Goal: Information Seeking & Learning: Learn about a topic

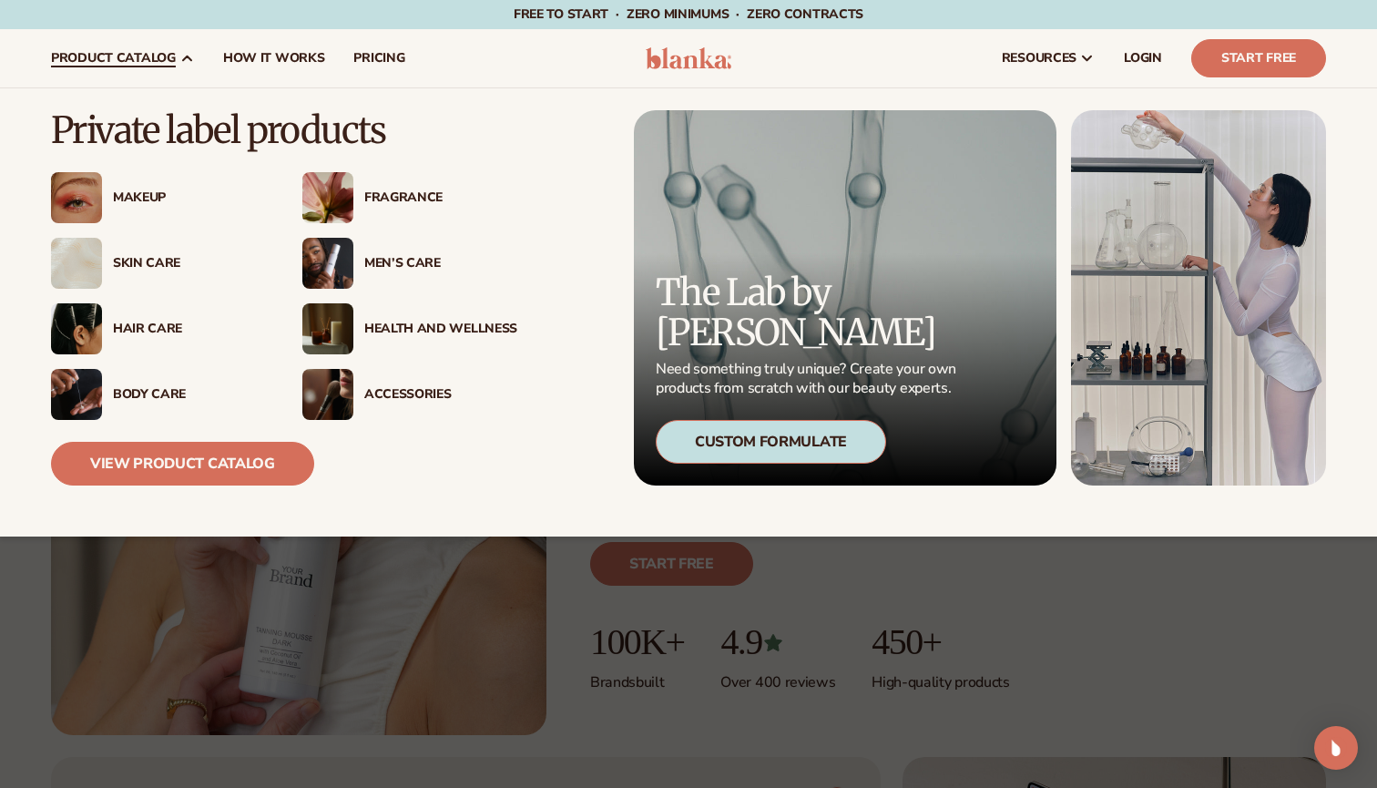
click at [394, 199] on div "Fragrance" at bounding box center [440, 197] width 153 height 15
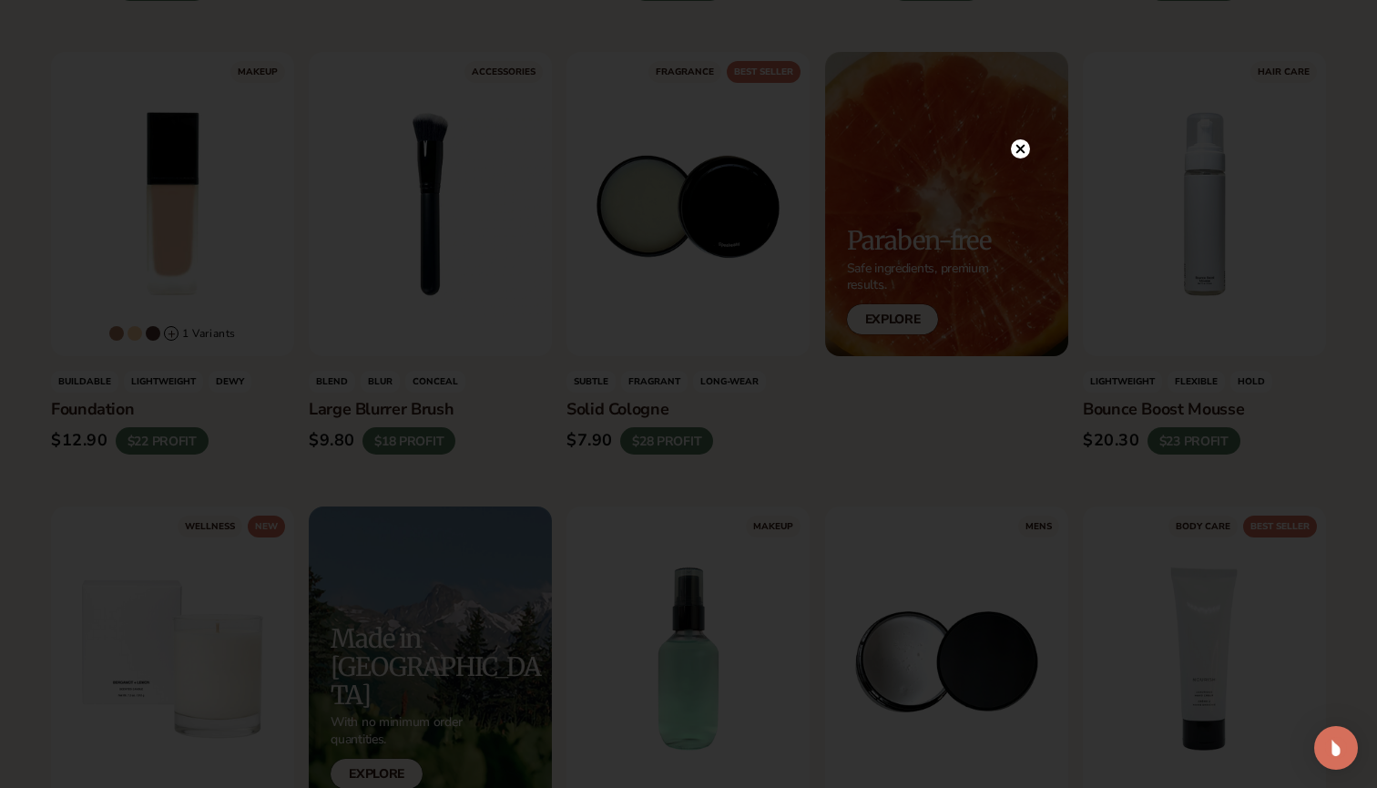
scroll to position [1443, 0]
click at [1015, 193] on circle at bounding box center [1020, 186] width 19 height 19
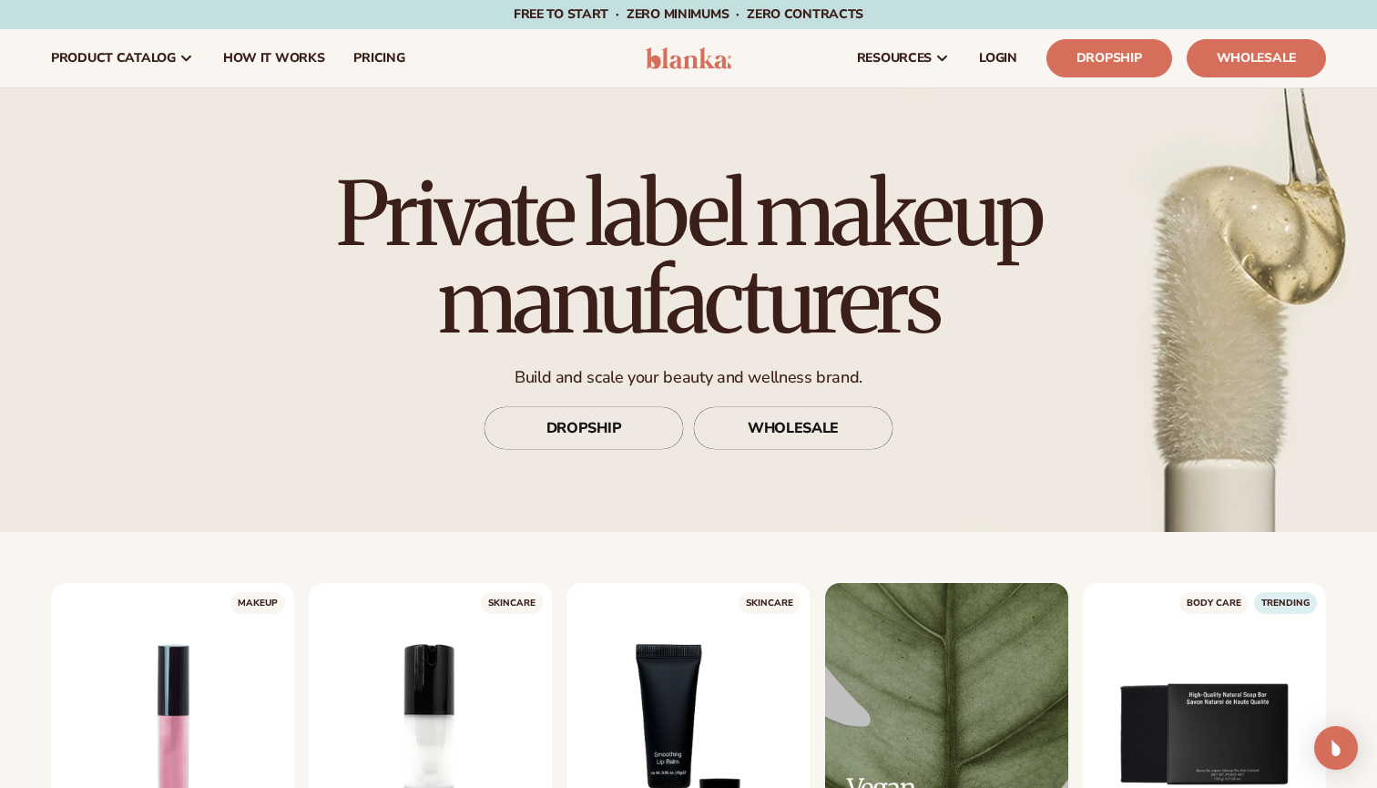
scroll to position [0, 0]
click at [374, 51] on span "pricing" at bounding box center [378, 58] width 51 height 15
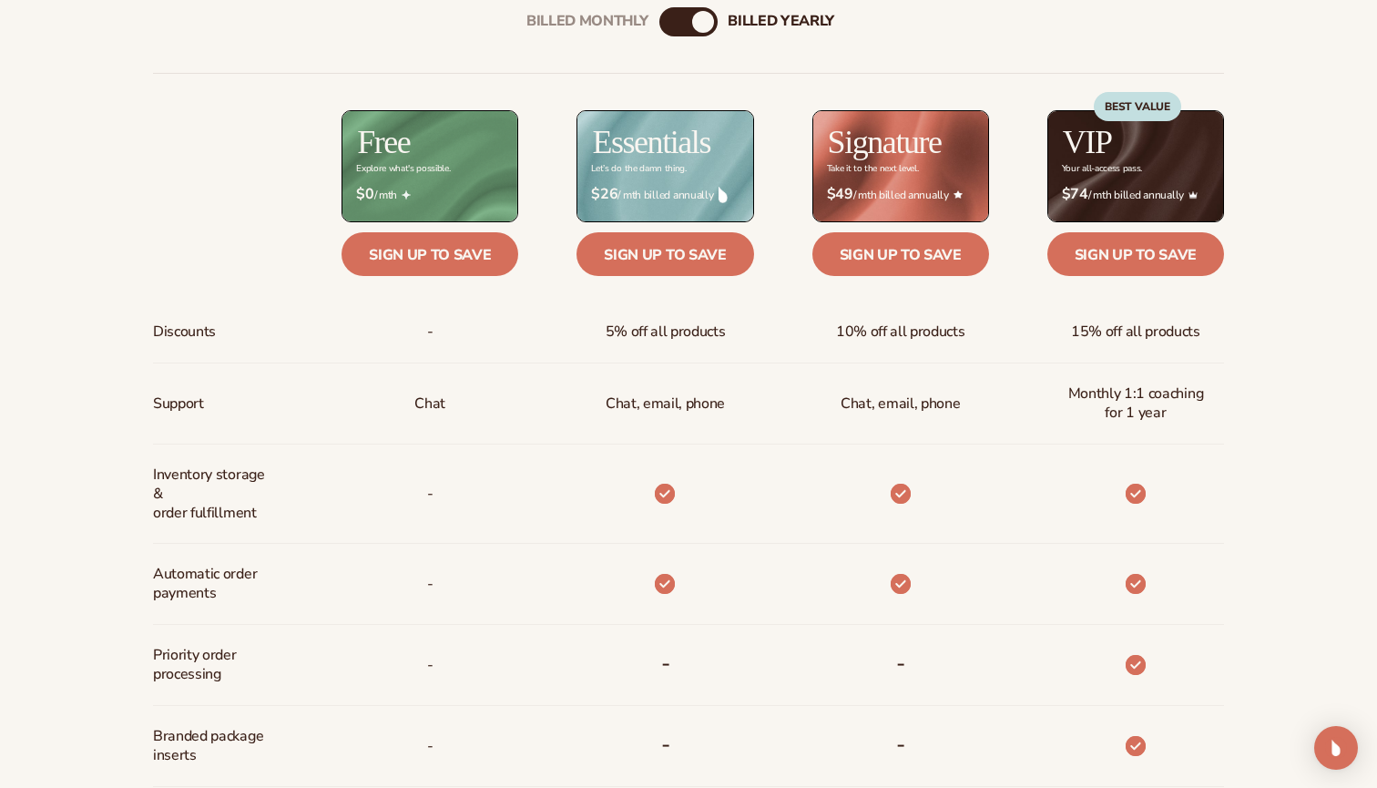
scroll to position [718, 0]
click at [707, 21] on div "billed Yearly" at bounding box center [703, 22] width 22 height 22
click at [680, 25] on div "Billed Monthly" at bounding box center [670, 22] width 22 height 22
click at [707, 24] on div "billed Yearly" at bounding box center [707, 22] width 22 height 22
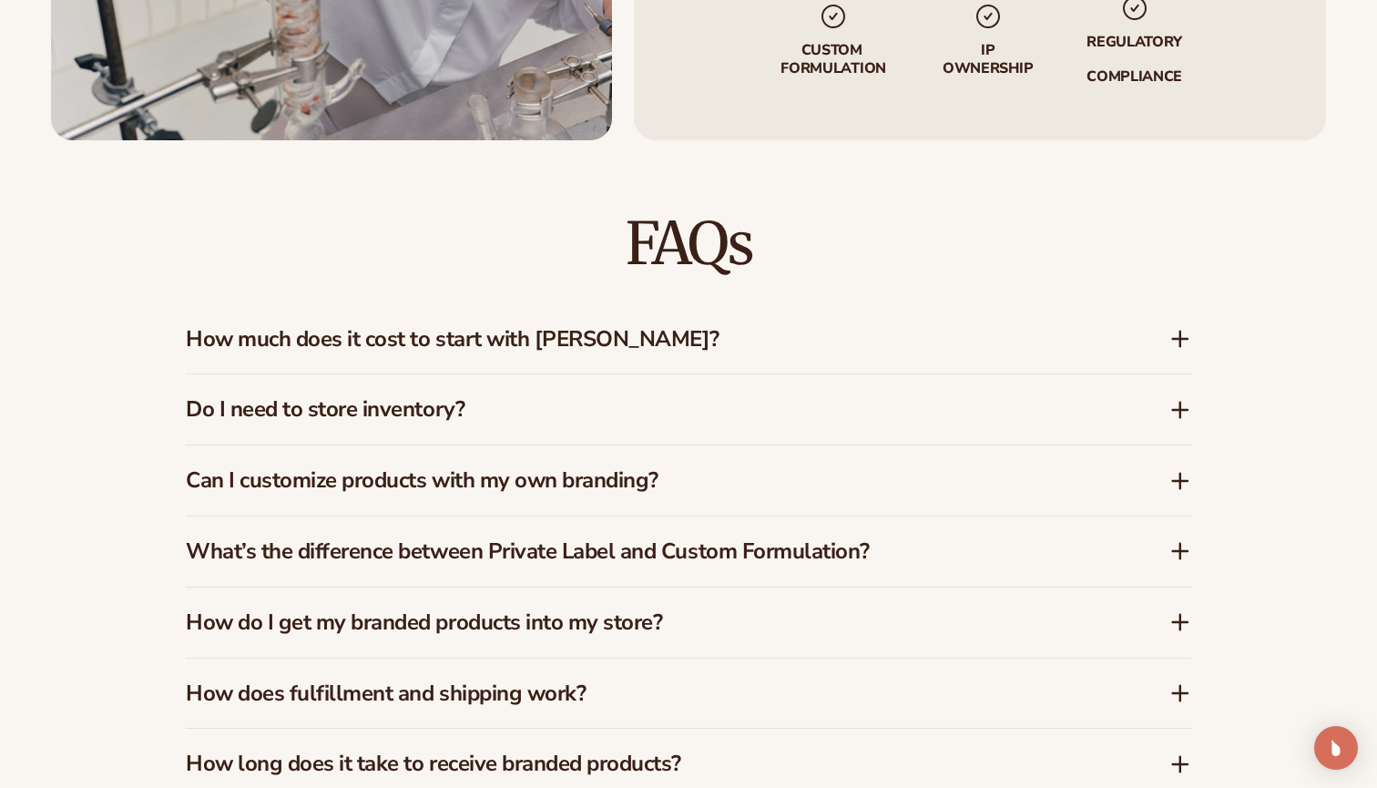
scroll to position [2718, 0]
click at [585, 405] on h3 "Do I need to store inventory?" at bounding box center [650, 409] width 929 height 26
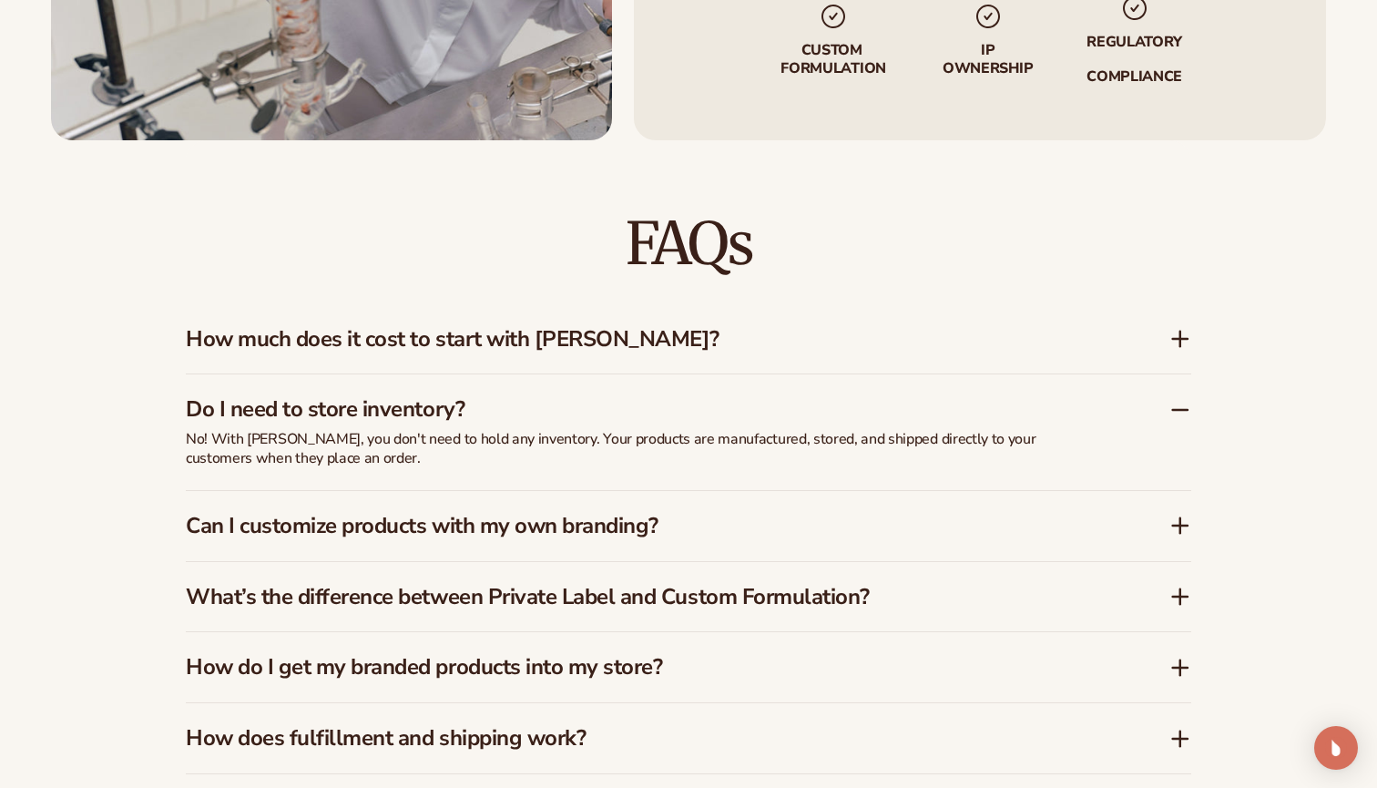
click at [585, 405] on h3 "Do I need to store inventory?" at bounding box center [650, 409] width 929 height 26
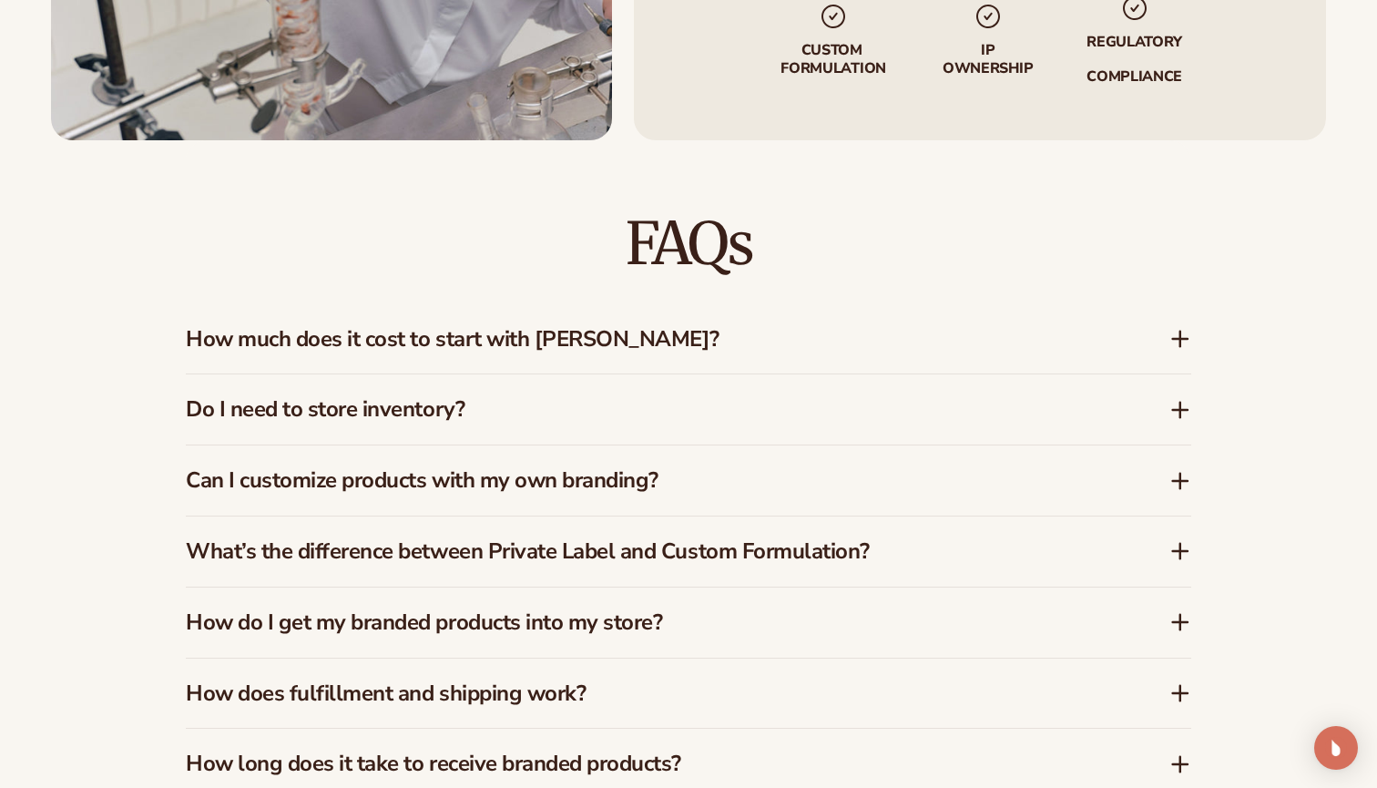
click at [596, 472] on h3 "Can I customize products with my own branding?" at bounding box center [650, 480] width 929 height 26
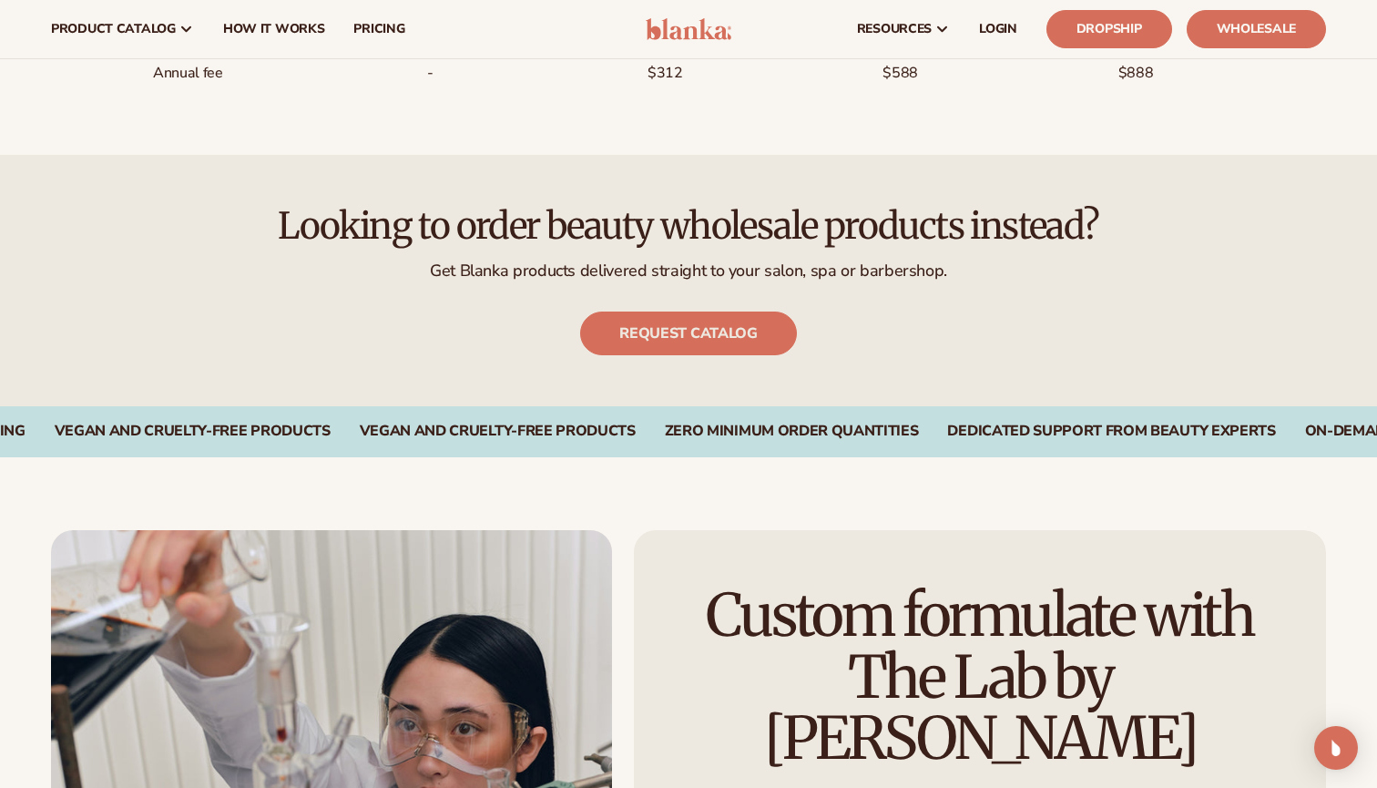
scroll to position [1675, 0]
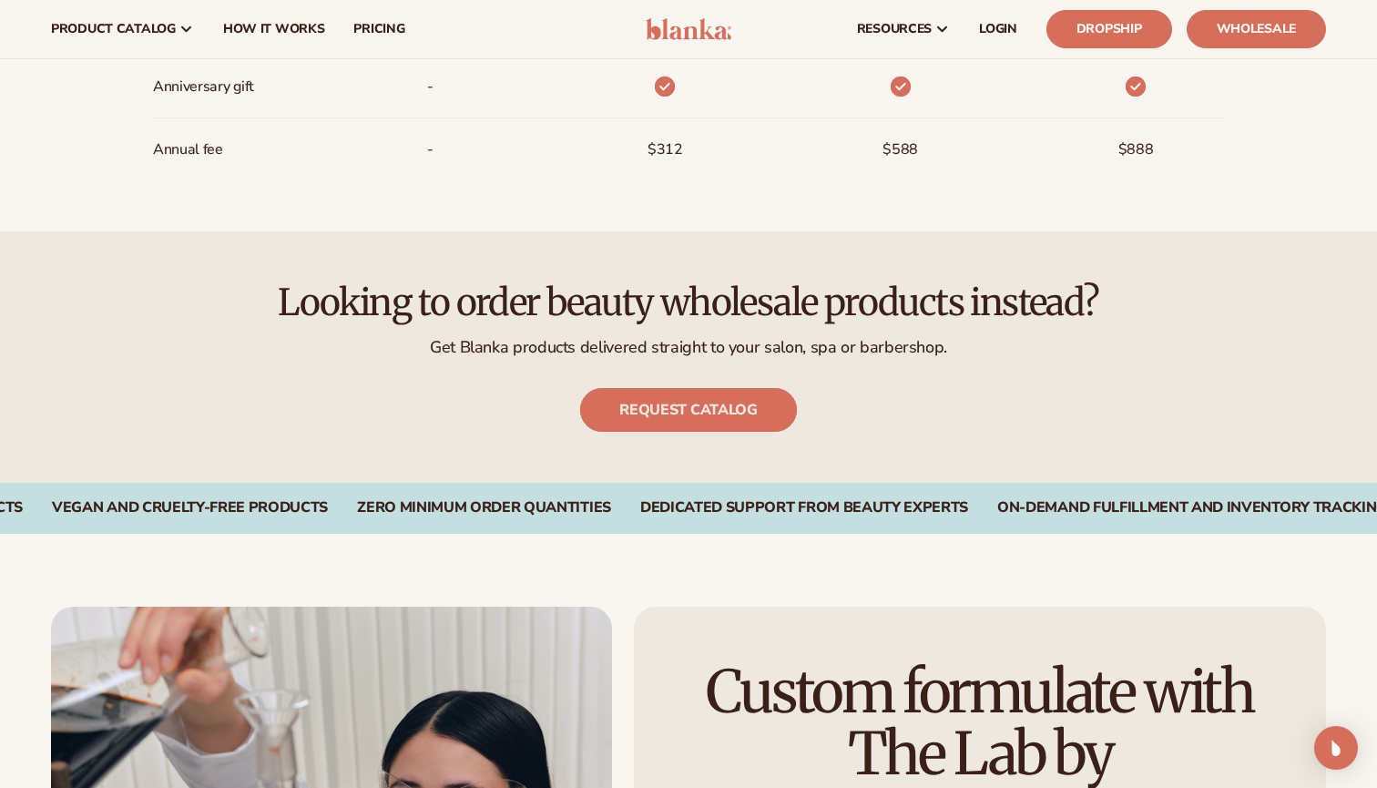
click at [738, 404] on link "Request catalog" at bounding box center [688, 410] width 216 height 44
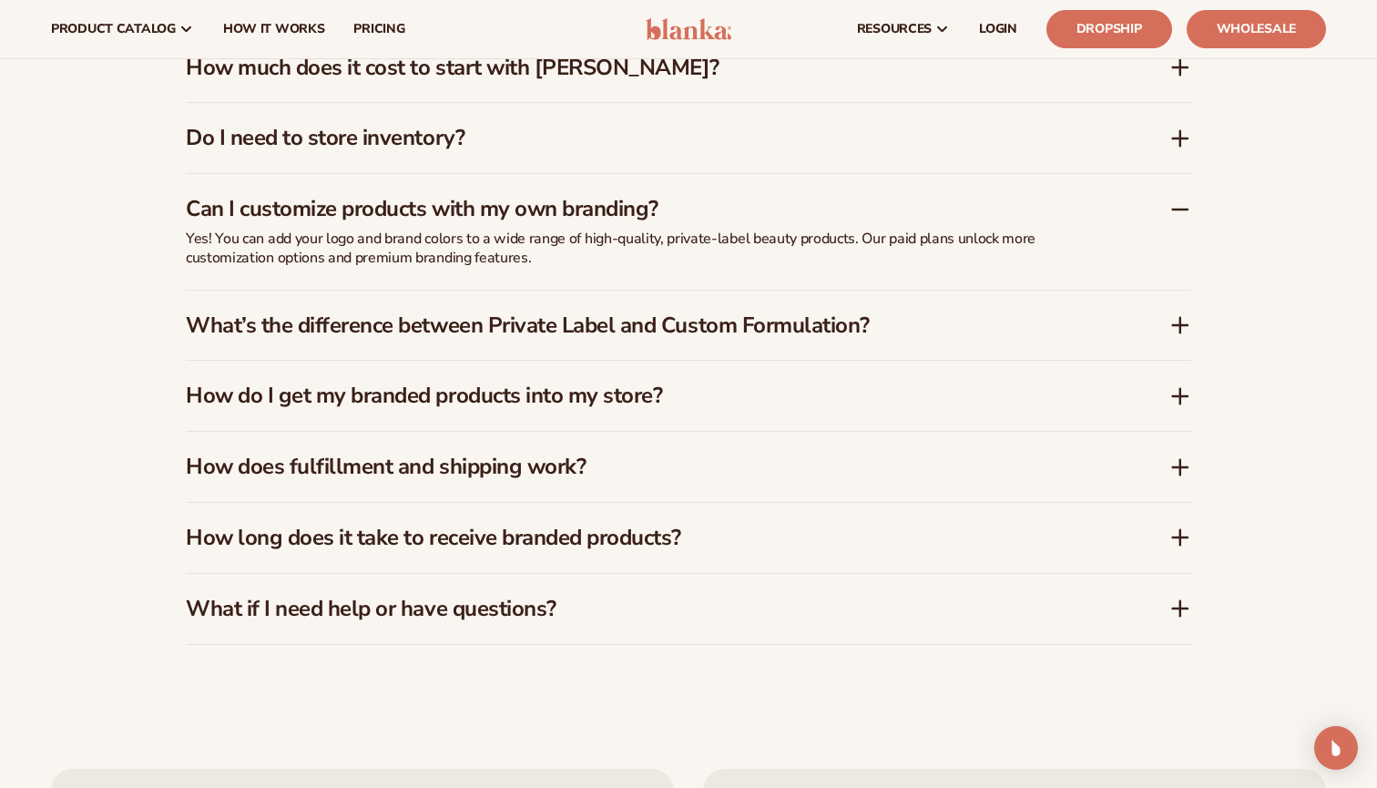
scroll to position [2933, 0]
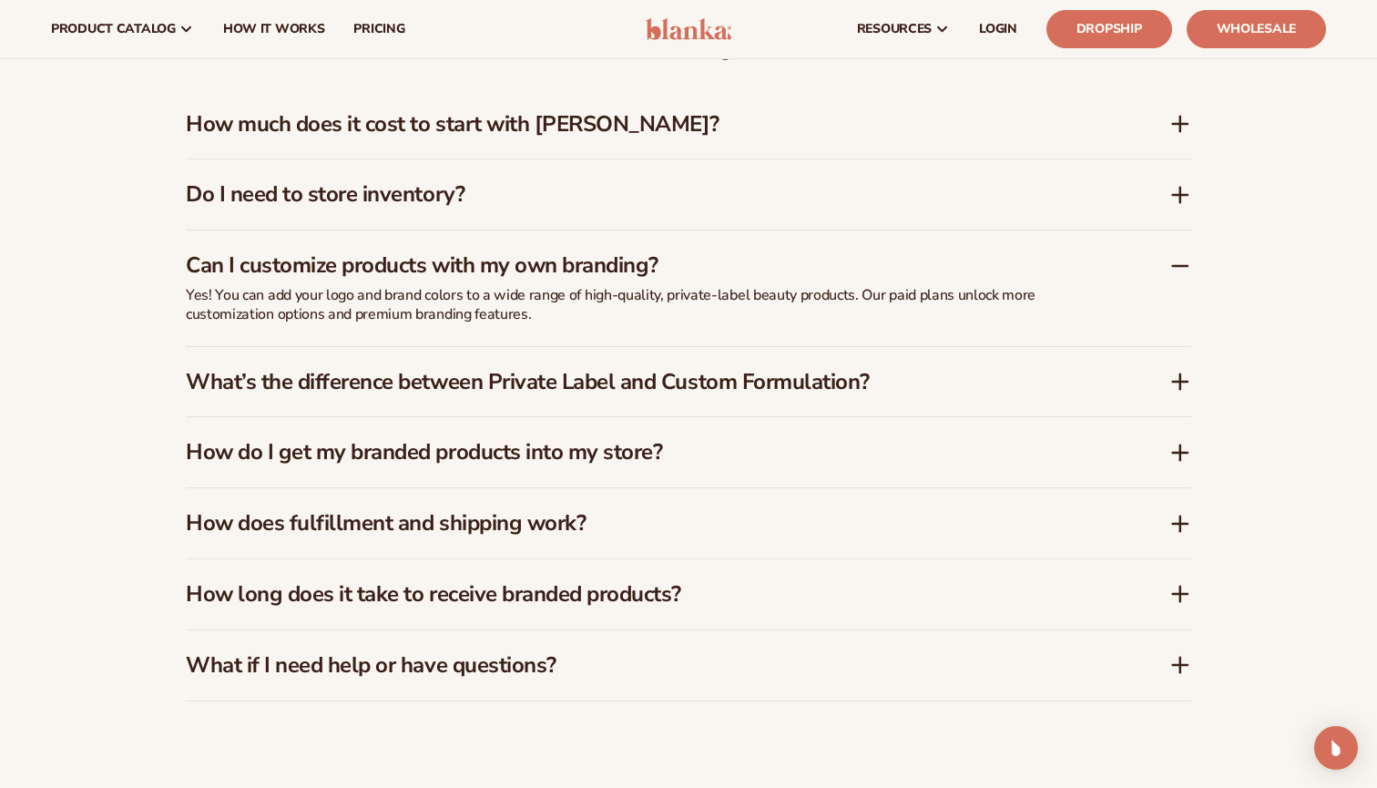
click at [703, 587] on h3 "How long does it take to receive branded products?" at bounding box center [650, 594] width 929 height 26
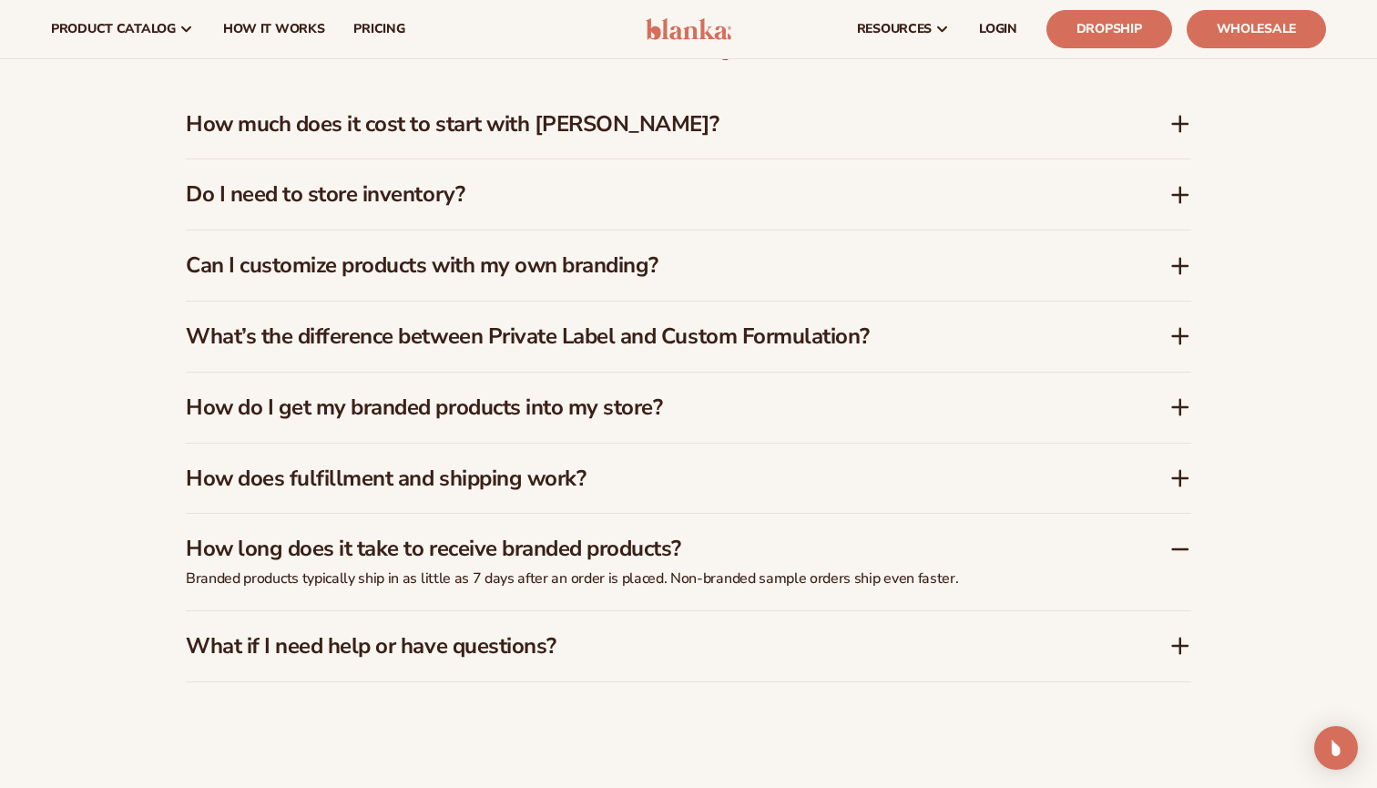
click at [632, 474] on h3 "How does fulfillment and shipping work?" at bounding box center [650, 478] width 929 height 26
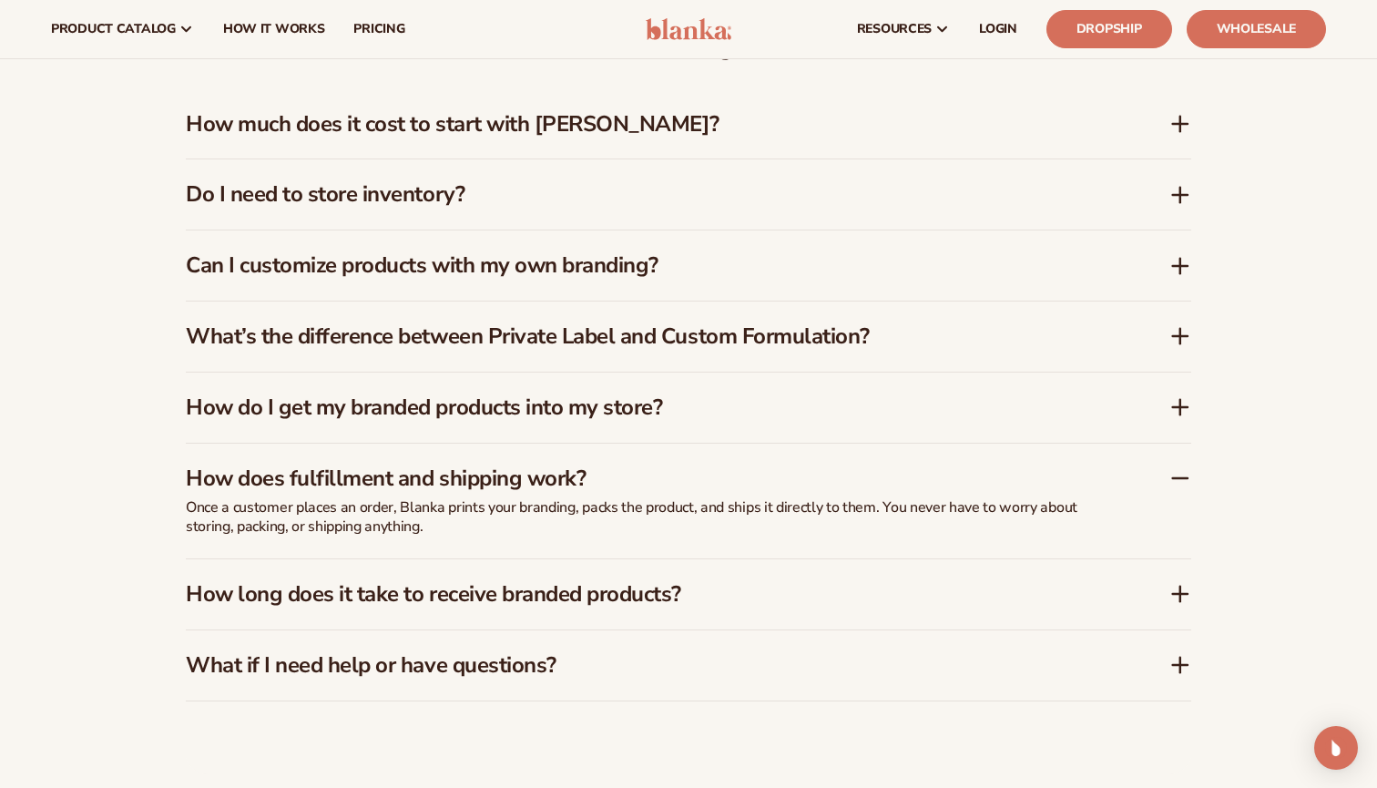
click at [626, 400] on h3 "How do I get my branded products into my store?" at bounding box center [650, 407] width 929 height 26
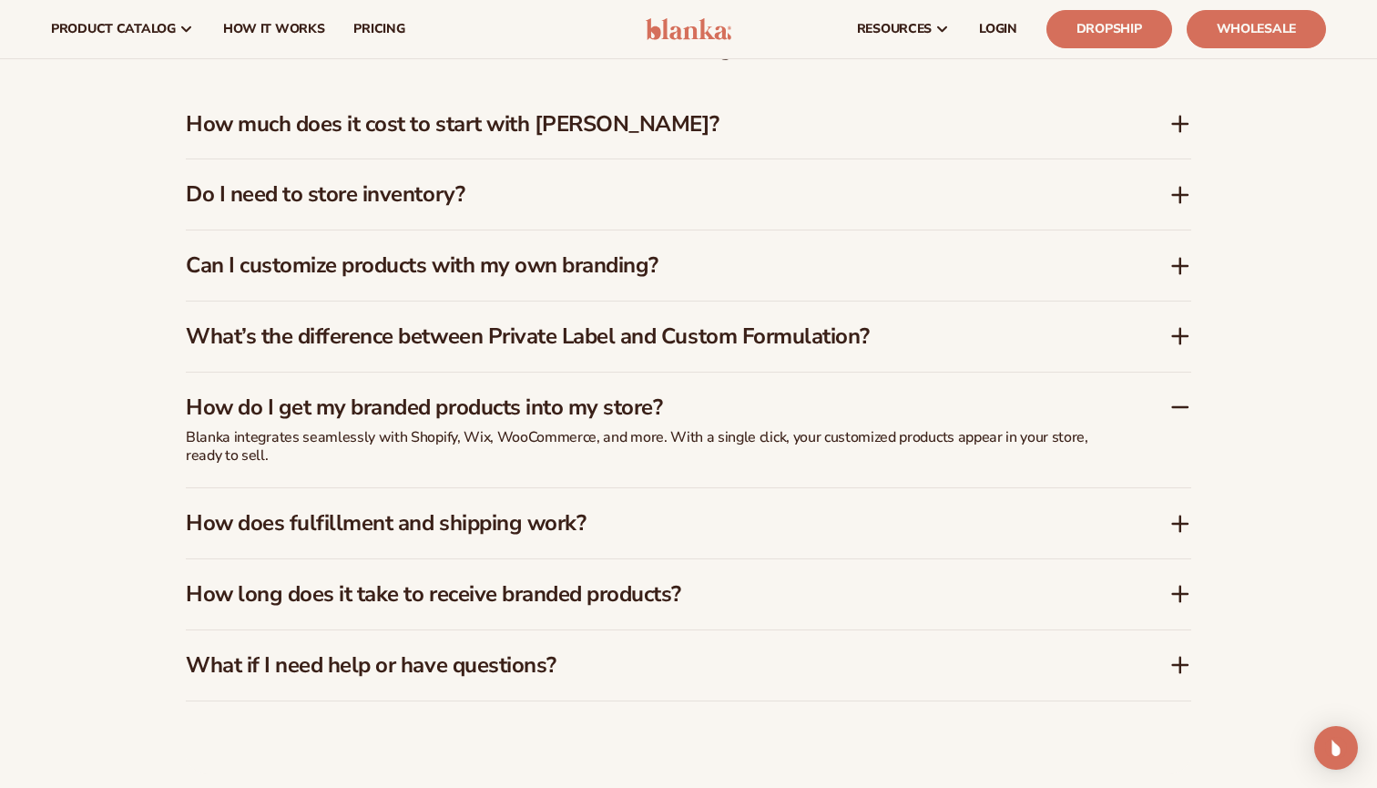
click at [804, 332] on h3 "What’s the difference between Private Label and Custom Formulation?" at bounding box center [650, 336] width 929 height 26
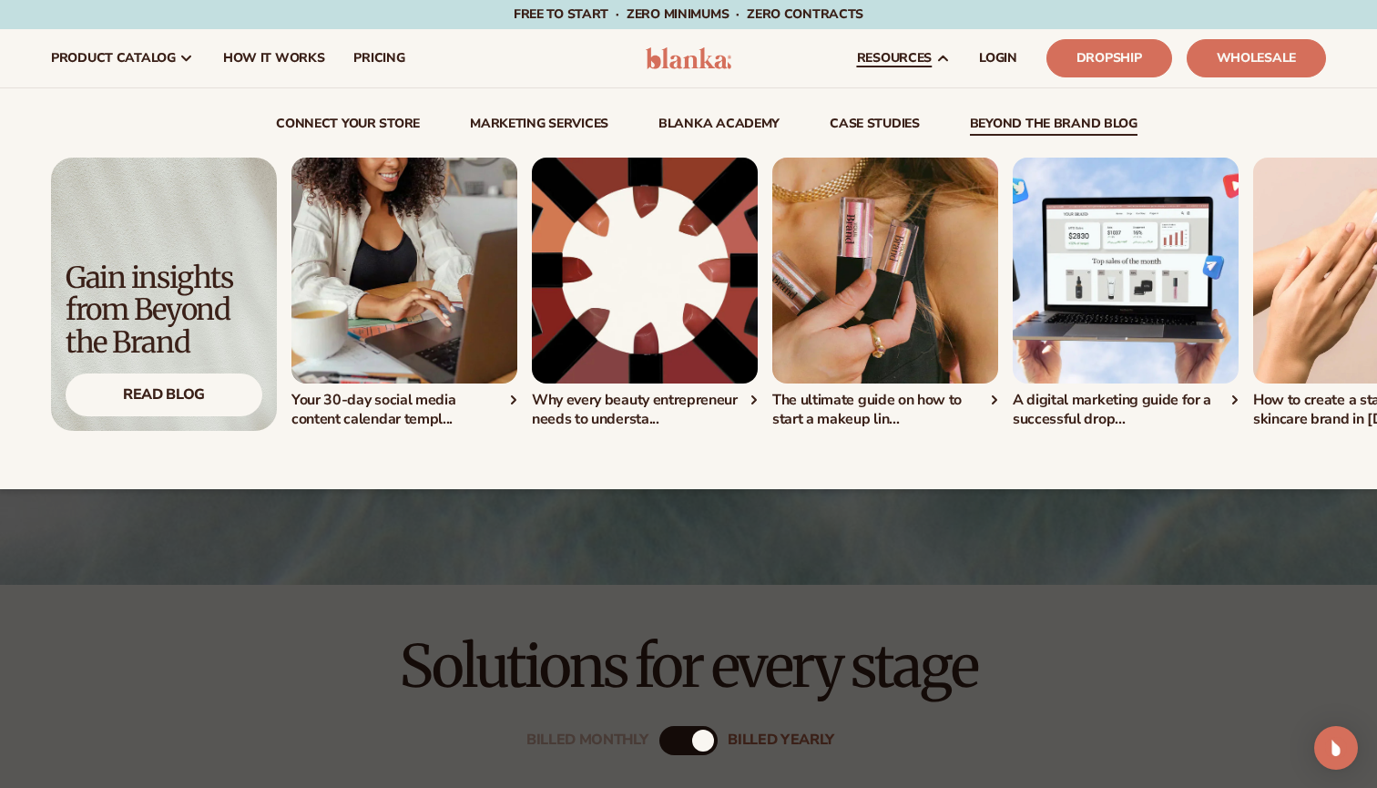
scroll to position [0, 0]
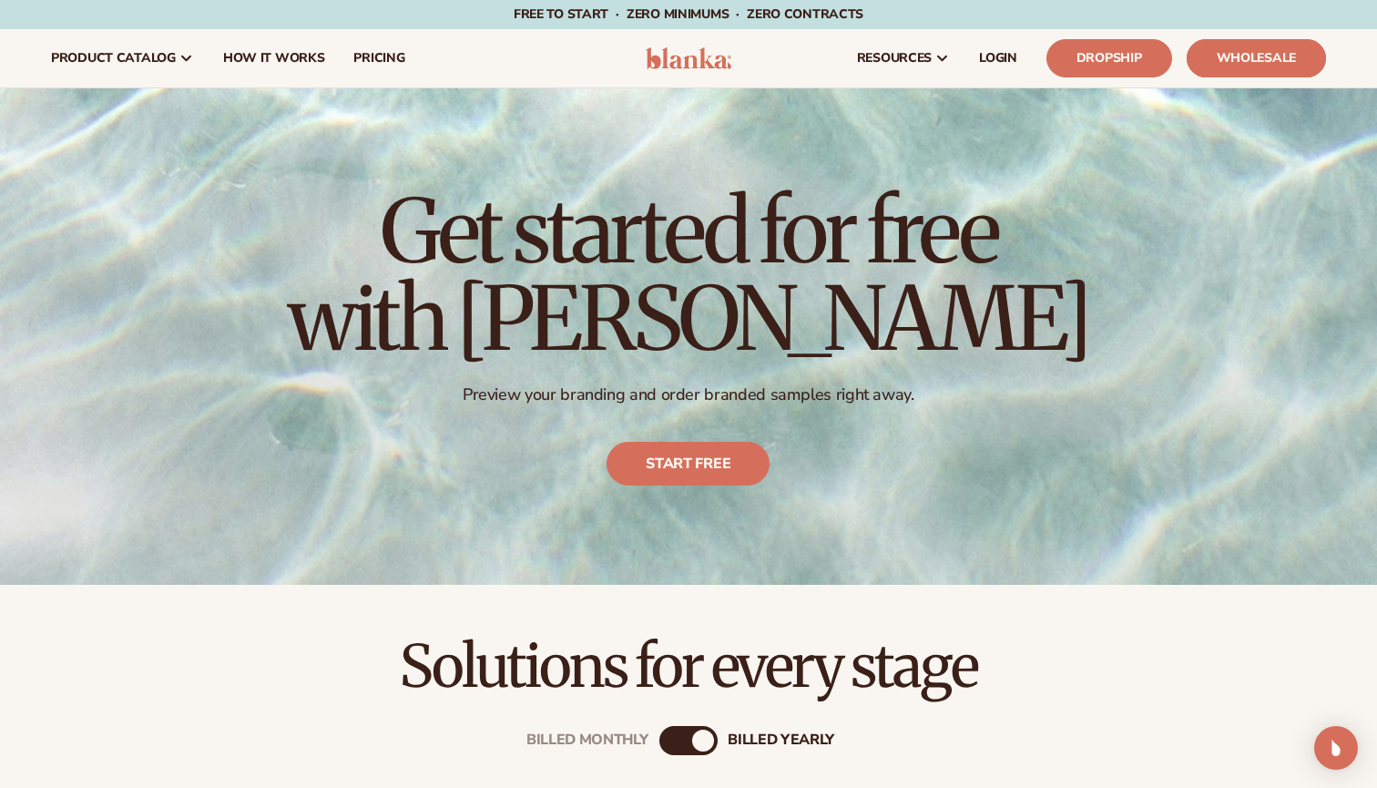
click at [1269, 64] on link "Wholesale" at bounding box center [1255, 58] width 139 height 38
